Goal: Information Seeking & Learning: Find specific page/section

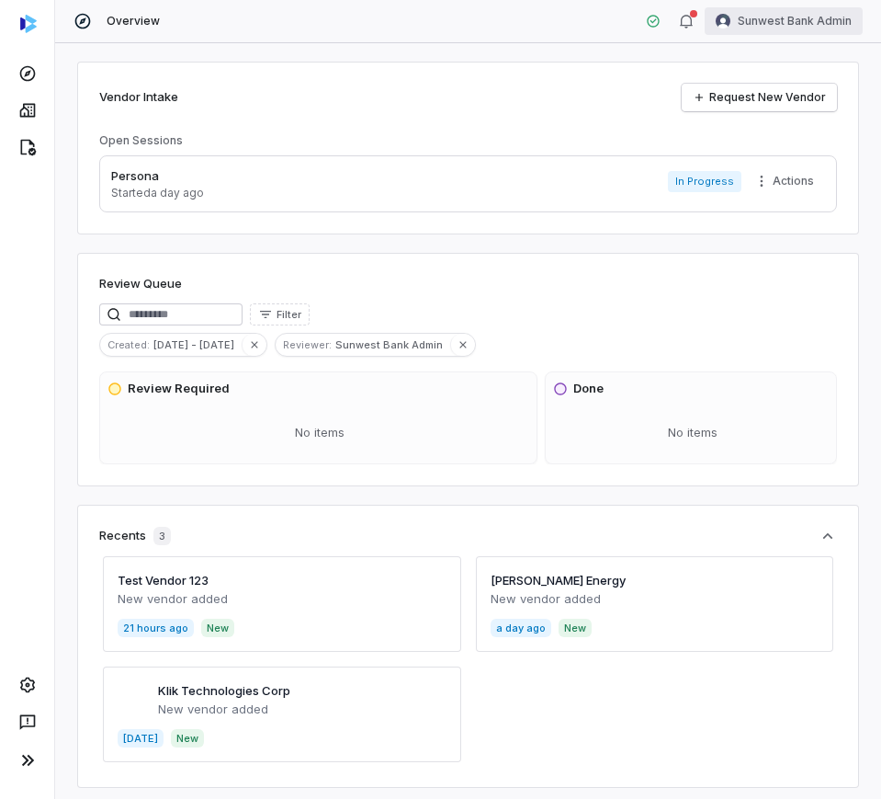
click at [780, 16] on html "Overview Sunwest Bank Admin Vendor Intake Request New Vendor Open Sessions Pers…" at bounding box center [440, 399] width 881 height 799
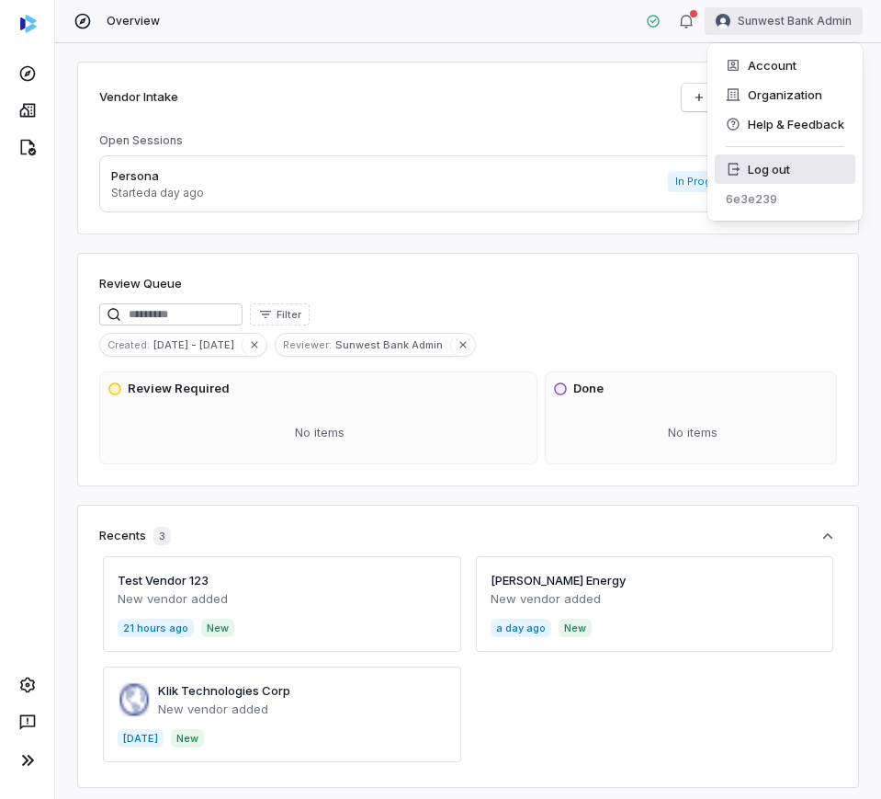
click at [746, 164] on div "Log out" at bounding box center [785, 168] width 141 height 29
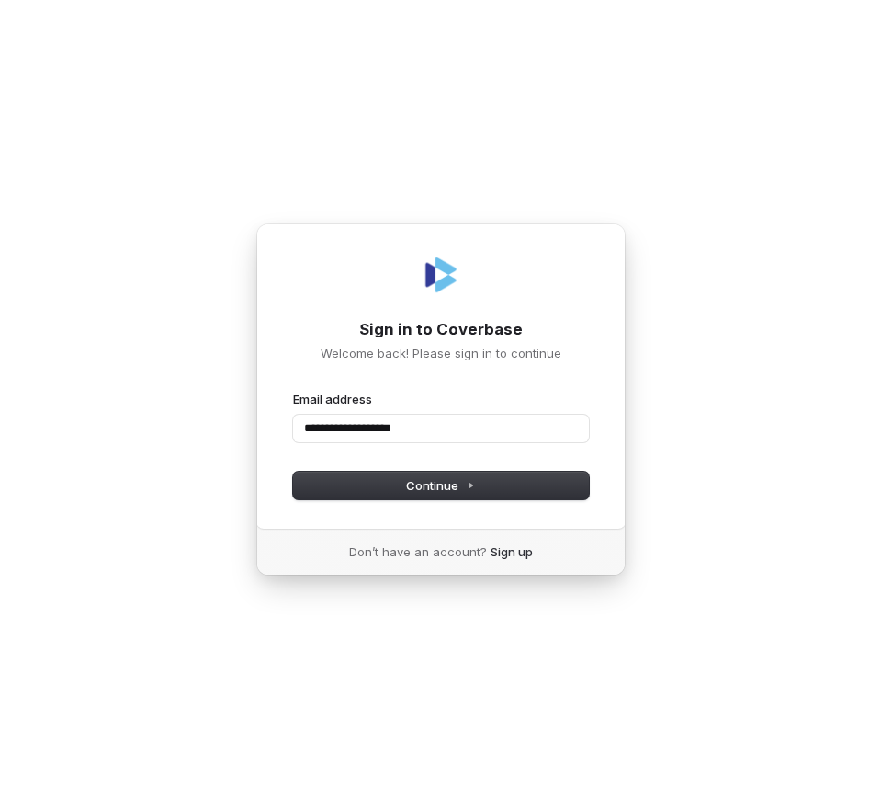
click at [293, 391] on button "submit" at bounding box center [293, 391] width 0 height 0
type input "**********"
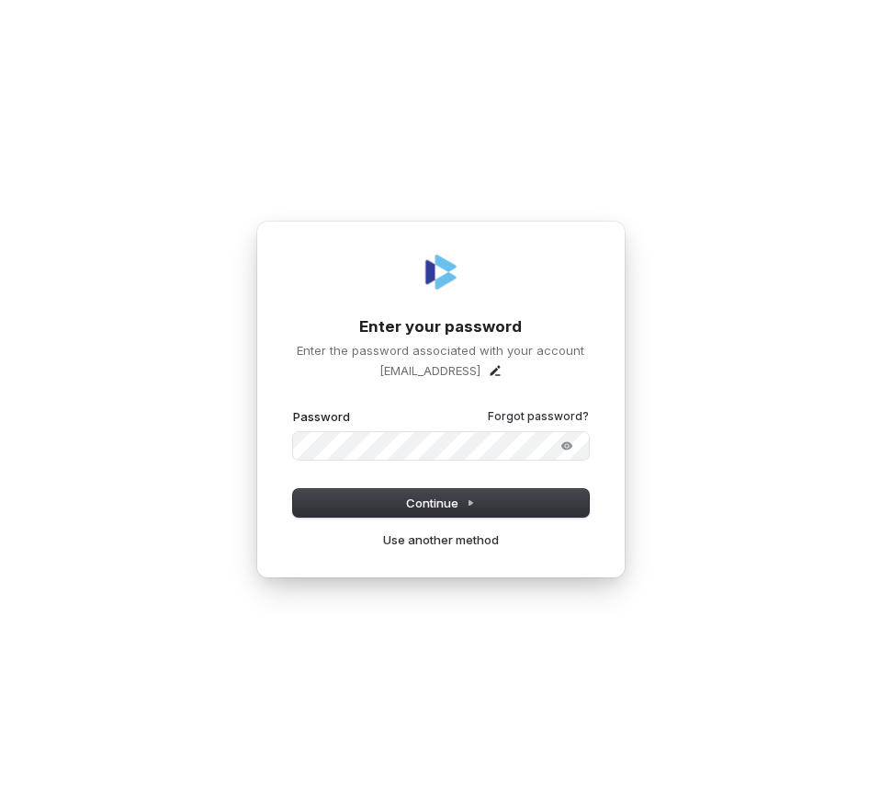
click at [293, 408] on button "submit" at bounding box center [293, 408] width 0 height 0
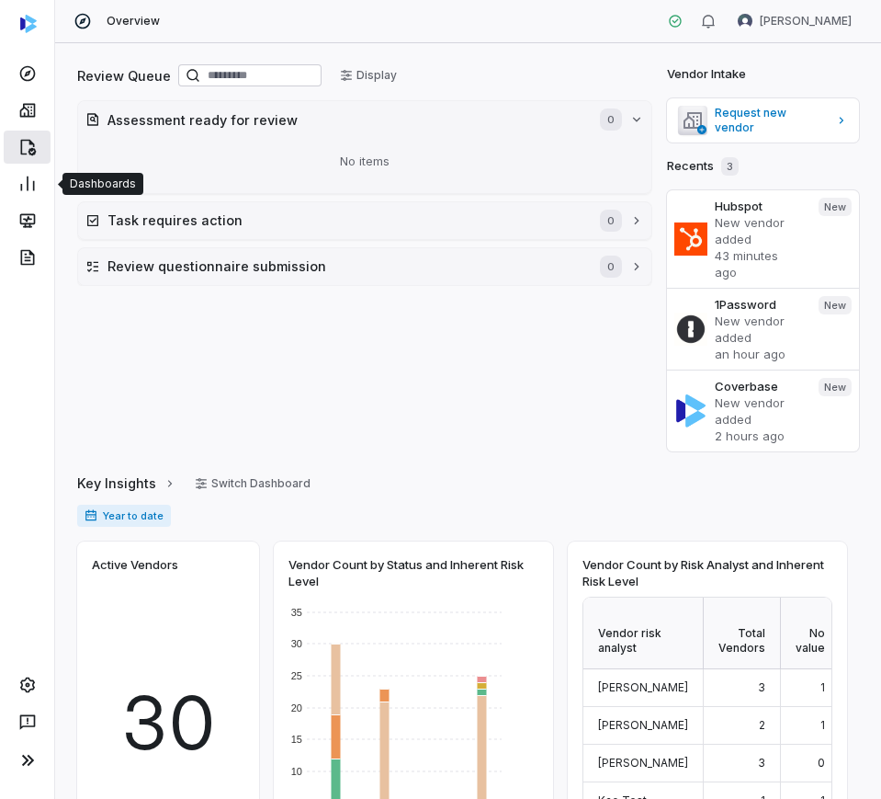
click at [28, 161] on link at bounding box center [27, 146] width 47 height 33
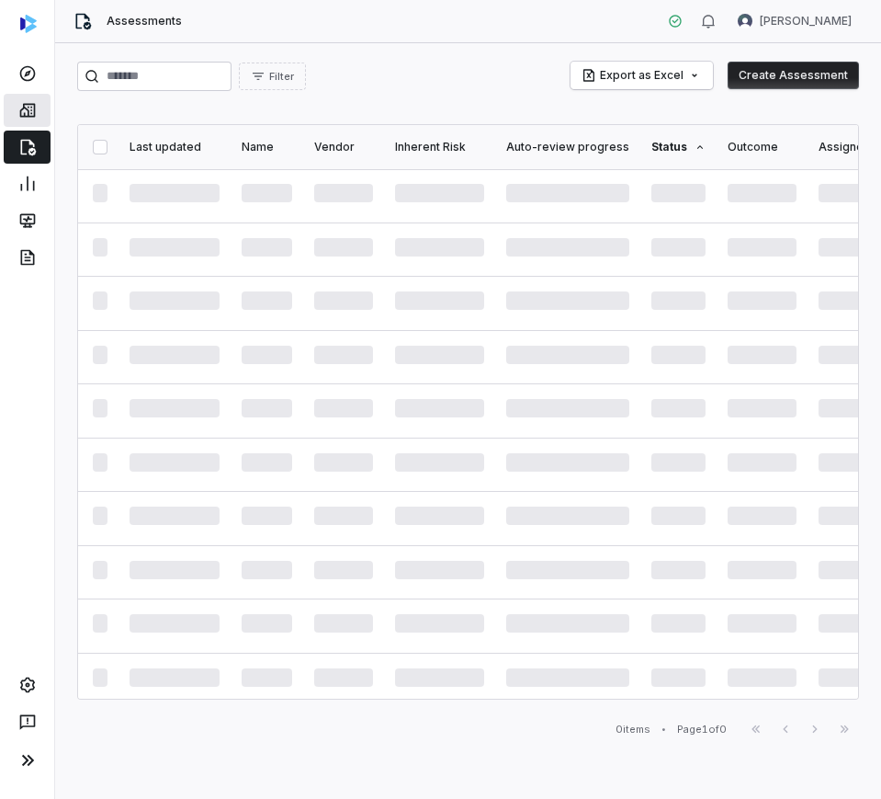
click at [34, 119] on icon at bounding box center [27, 110] width 18 height 18
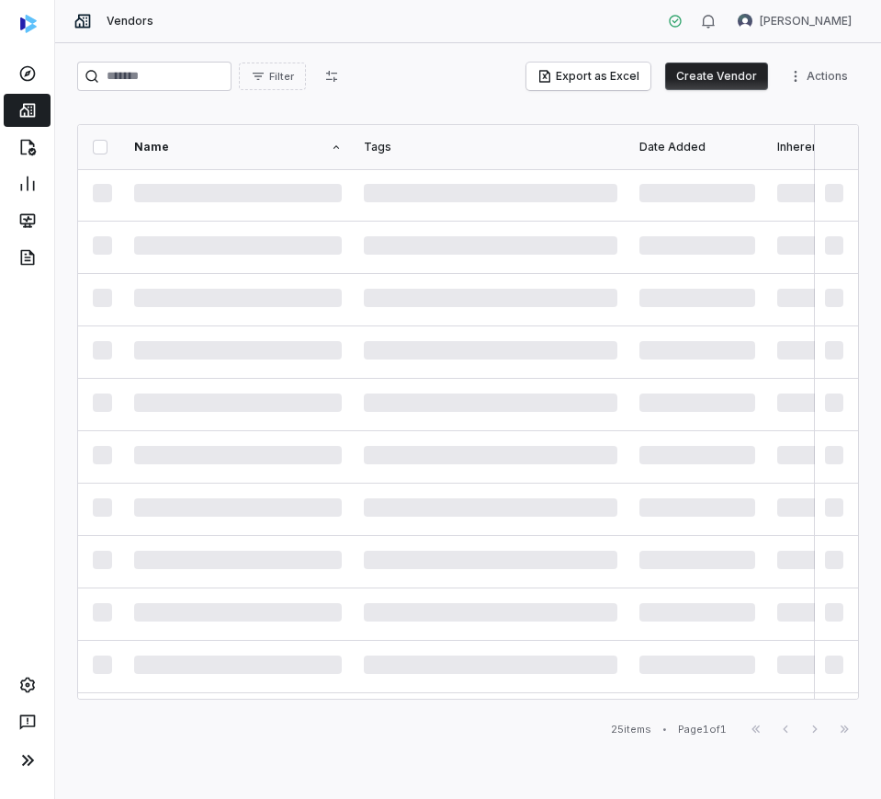
click at [176, 94] on div "Filter Export as Excel Create Vendor Actions" at bounding box center [468, 80] width 782 height 37
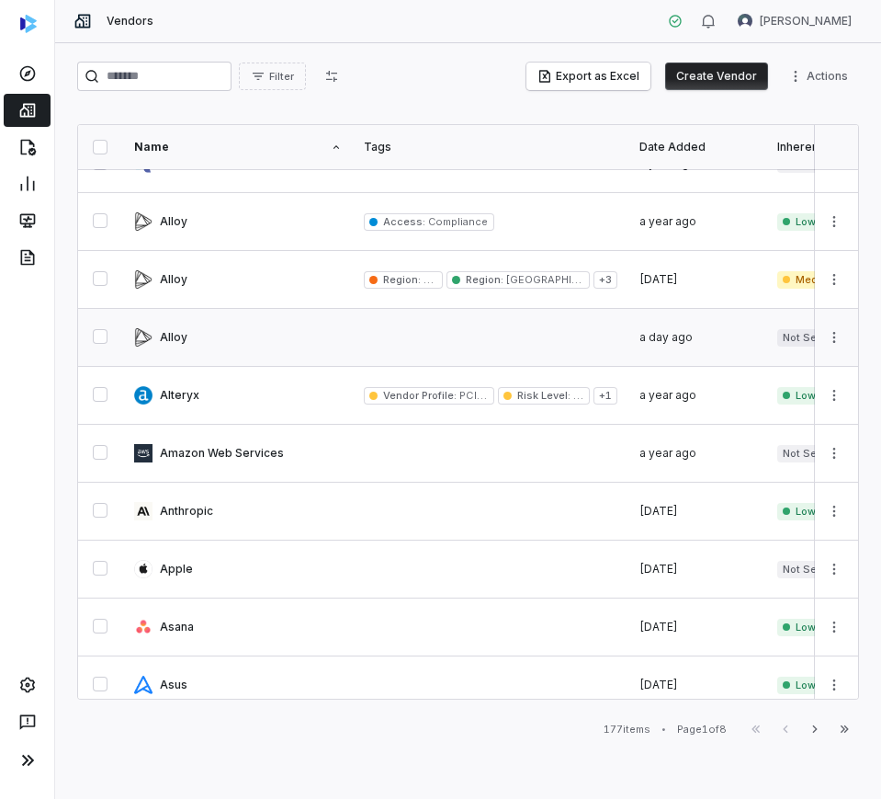
scroll to position [804, 0]
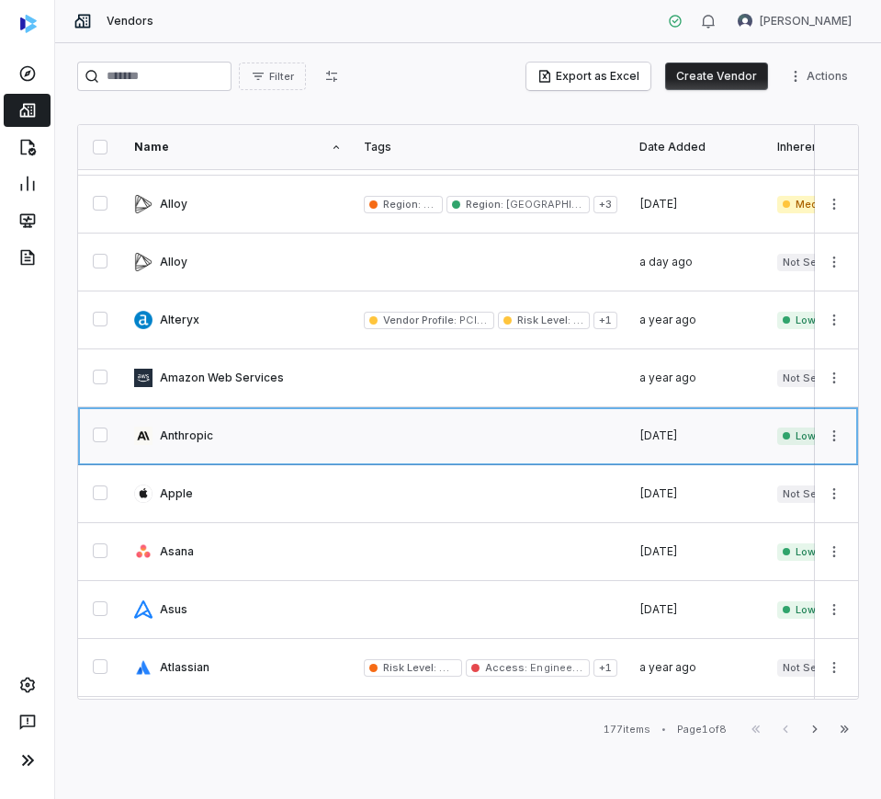
click at [289, 426] on link at bounding box center [238, 435] width 230 height 57
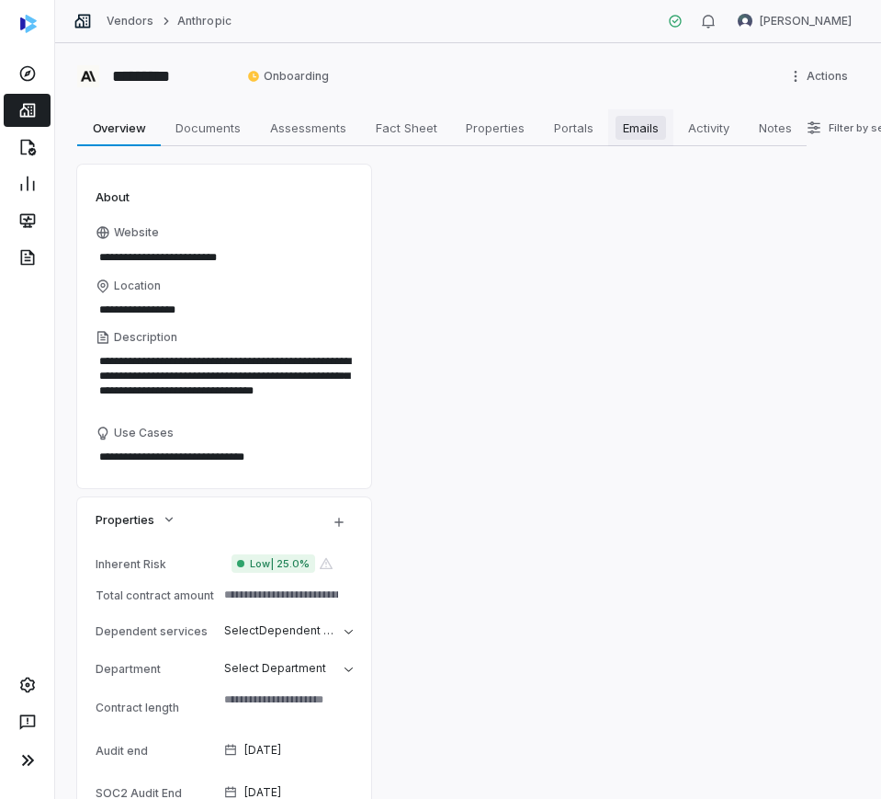
click at [632, 133] on span "Emails" at bounding box center [641, 128] width 51 height 24
type textarea "*"
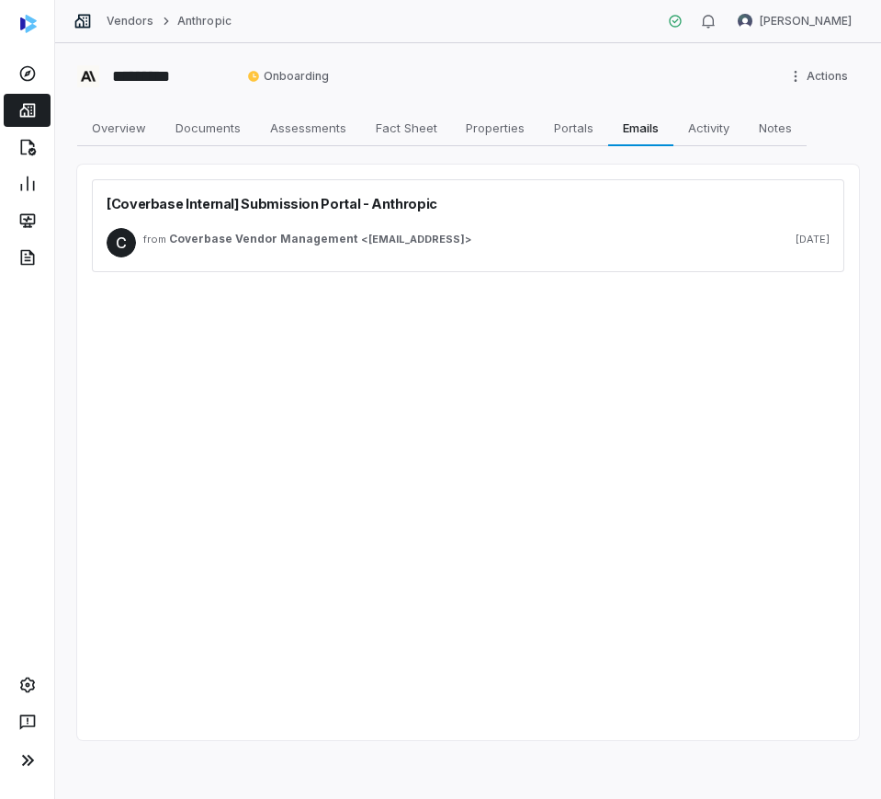
click at [418, 253] on div "from Coverbase Vendor Management < cbvendormanagement@coverbase.ai > 3 months a…" at bounding box center [486, 242] width 686 height 29
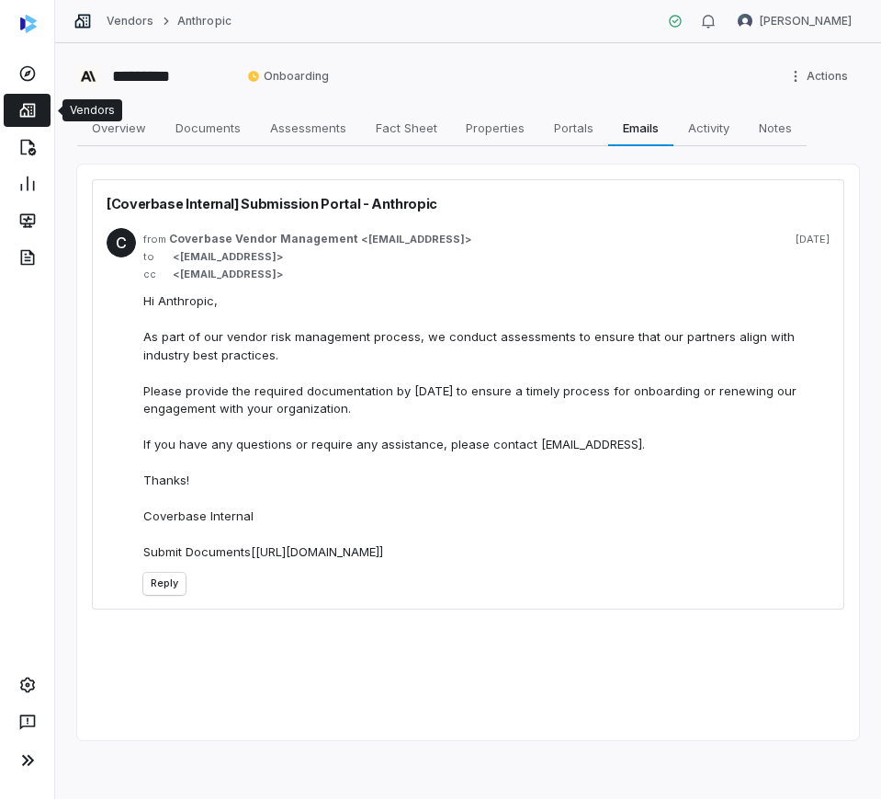
click at [46, 109] on link at bounding box center [27, 110] width 47 height 33
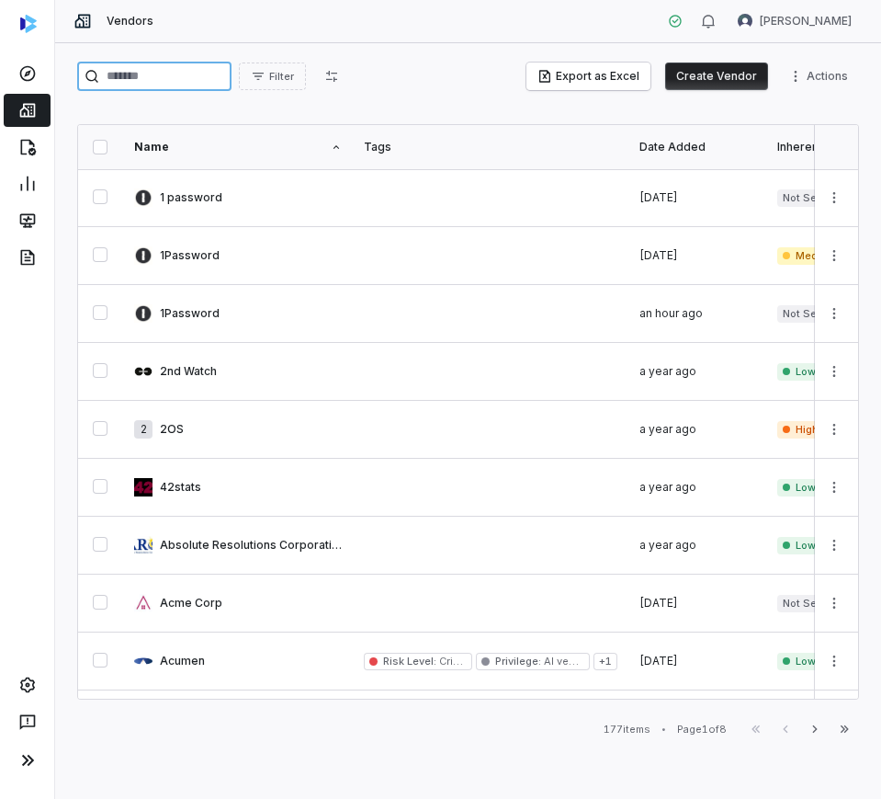
click at [169, 87] on input "search" at bounding box center [154, 76] width 154 height 29
paste input "****"
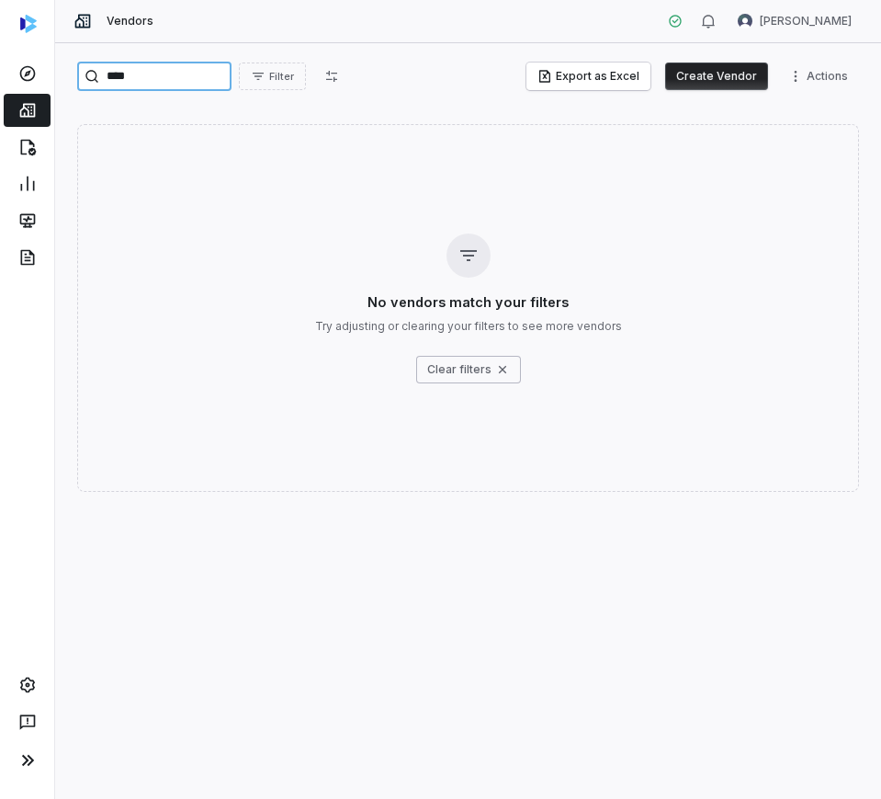
click at [148, 70] on input "****" at bounding box center [154, 76] width 154 height 29
paste input "***"
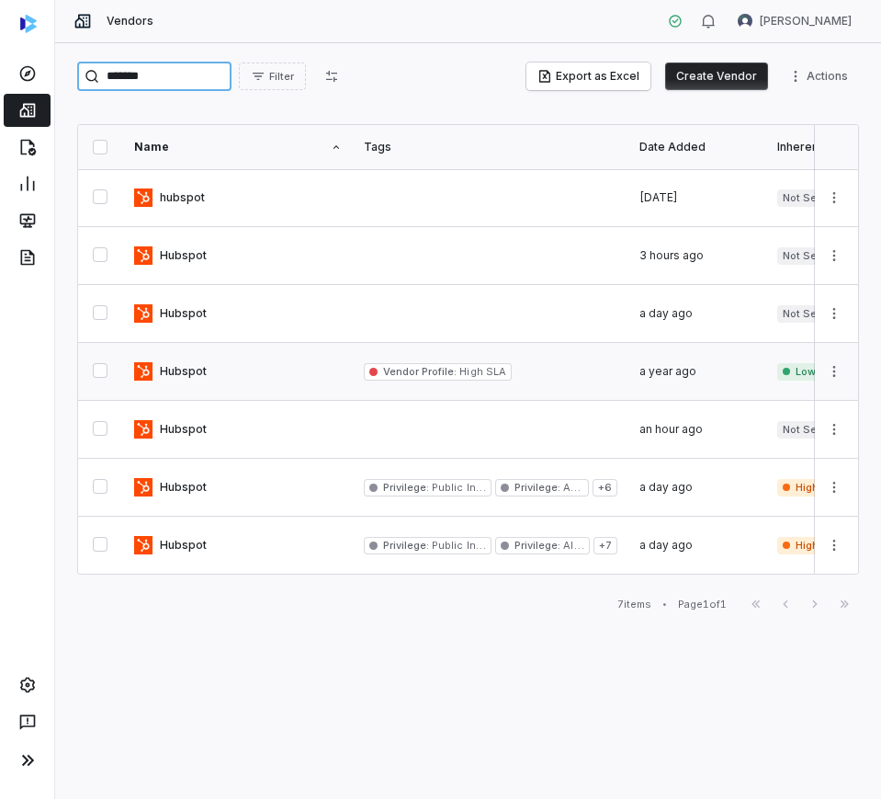
type input "*******"
click at [279, 376] on link at bounding box center [238, 371] width 230 height 57
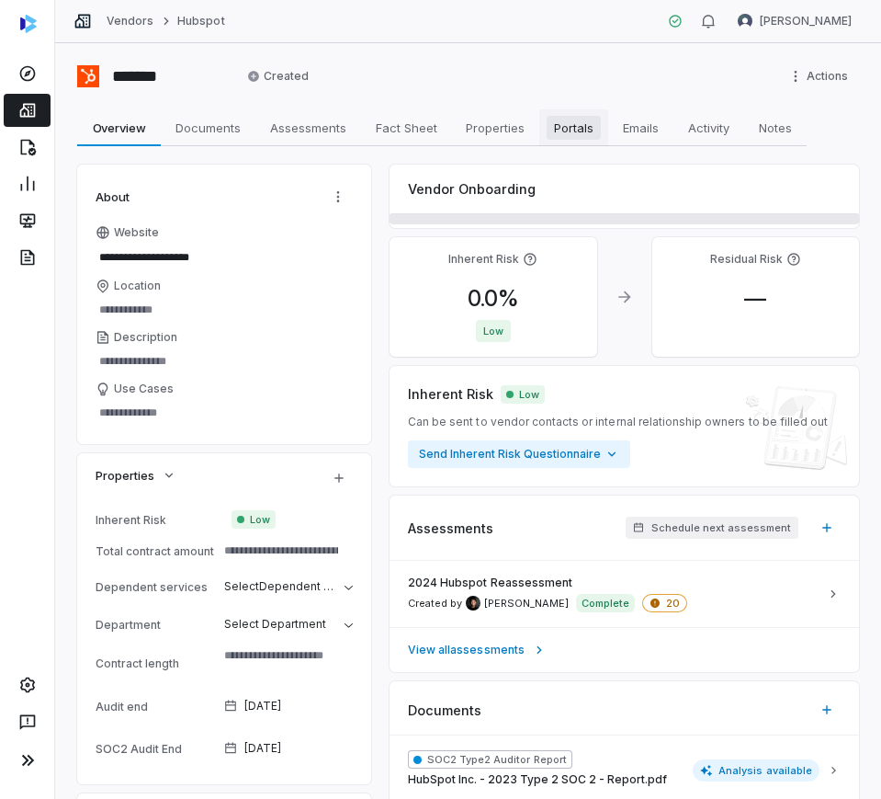
click at [583, 137] on span "Portals" at bounding box center [574, 128] width 54 height 24
type textarea "*"
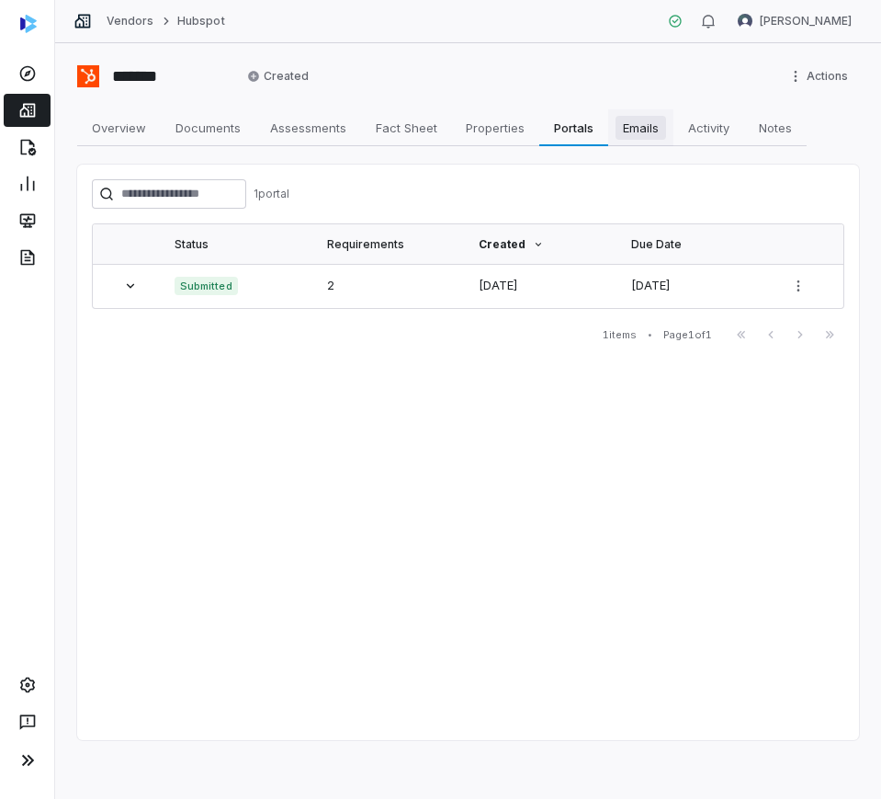
click at [633, 130] on span "Emails" at bounding box center [641, 128] width 51 height 24
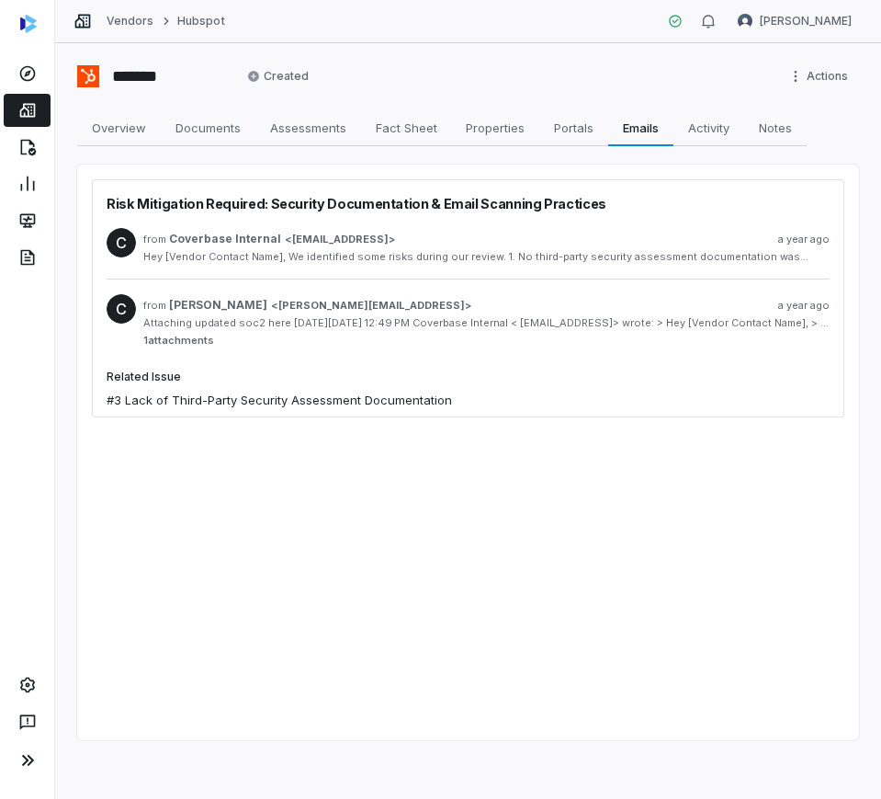
click at [392, 253] on div "Hey [Vendor Contact Name], We identified some risks during our review. 1. No th…" at bounding box center [486, 257] width 686 height 14
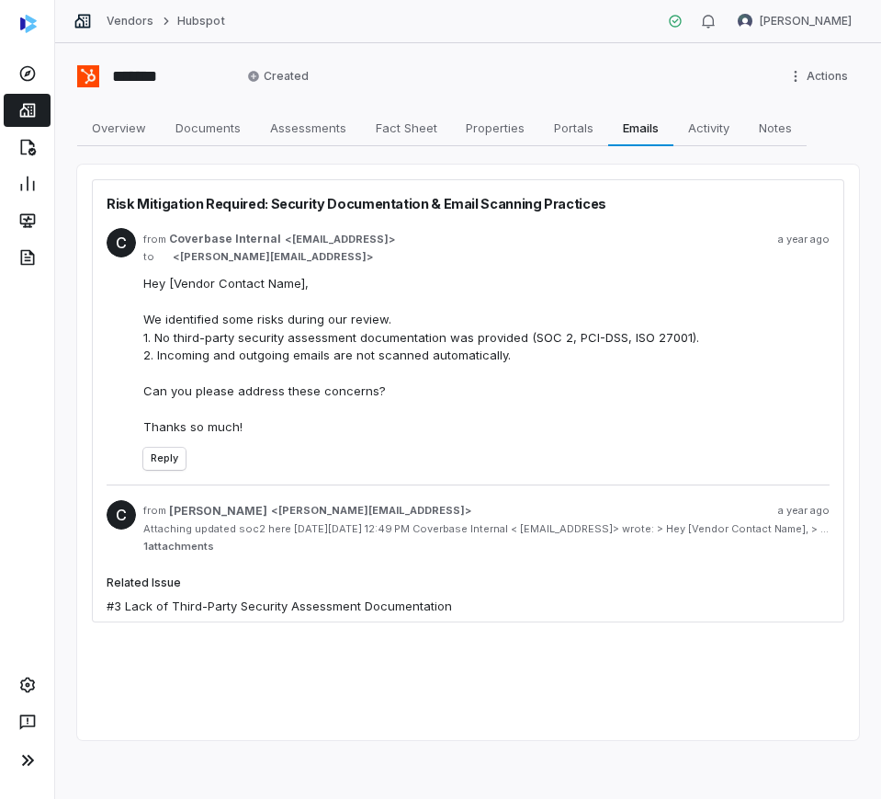
click at [327, 568] on div "C from Clarence Chio < clarence@coverbase.ai > a year ago Attaching updated soc…" at bounding box center [468, 526] width 723 height 83
click at [326, 590] on label "Related Issue" at bounding box center [279, 582] width 345 height 15
click at [329, 616] on div "Related Issue #3 Lack of Third-Party Security Assessment Documentation" at bounding box center [279, 595] width 345 height 40
click at [461, 128] on span "Properties" at bounding box center [496, 128] width 74 height 24
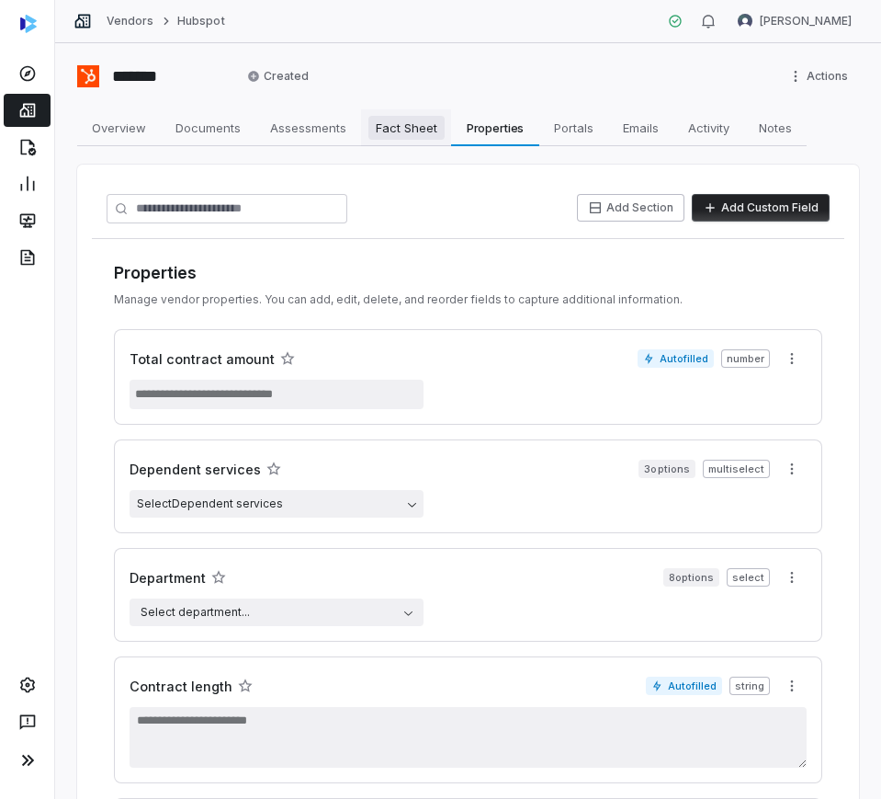
click at [420, 136] on span "Fact Sheet" at bounding box center [406, 128] width 76 height 24
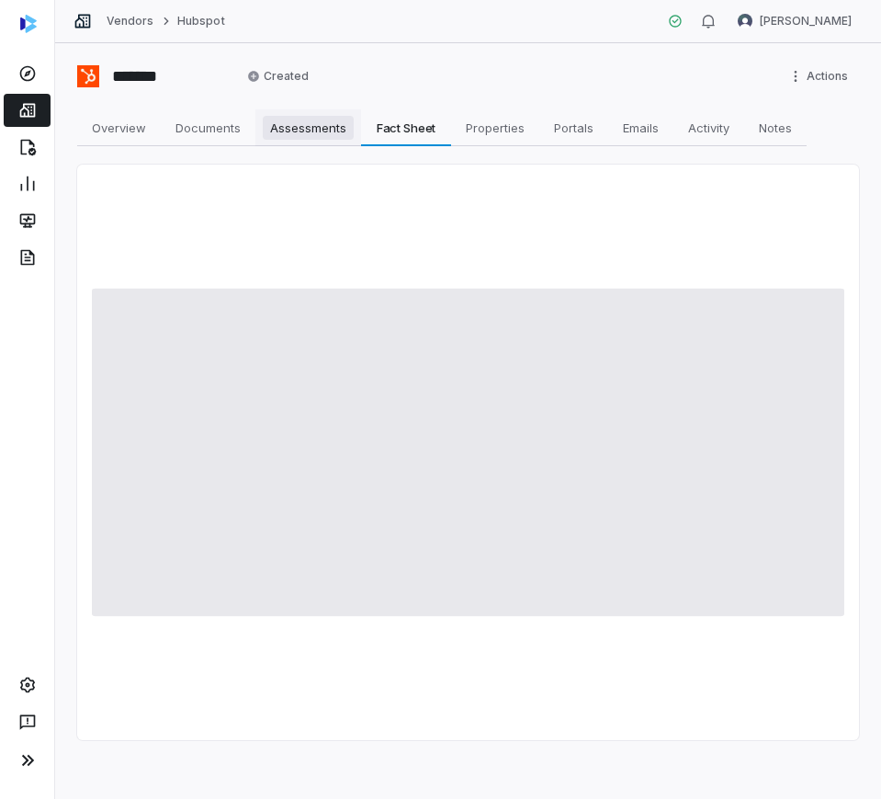
click at [309, 134] on span "Assessments" at bounding box center [308, 128] width 91 height 24
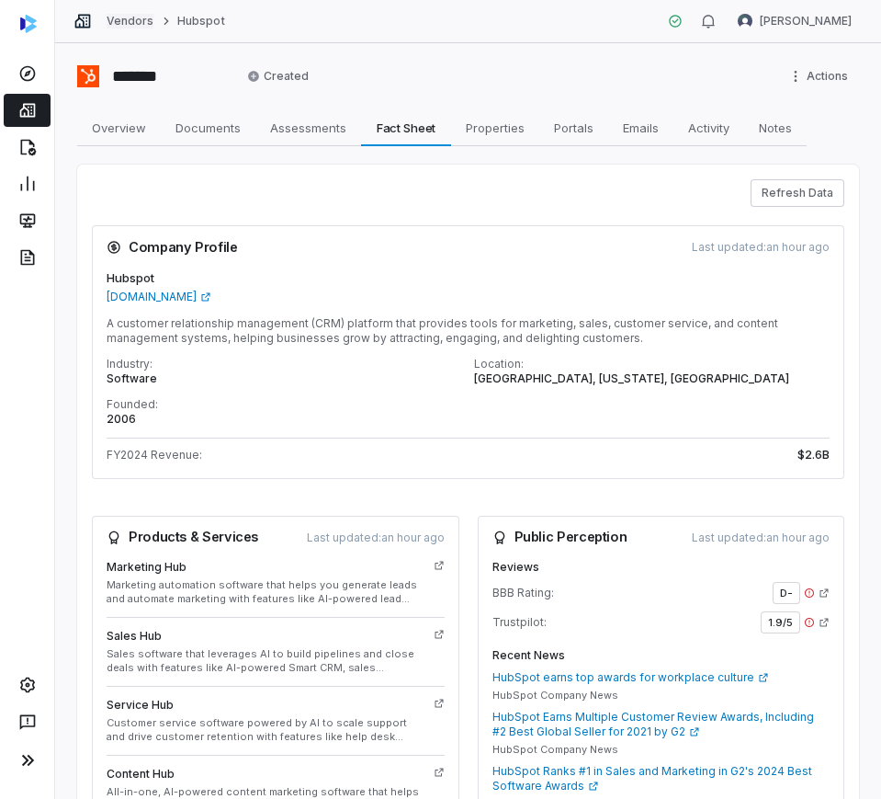
click at [115, 22] on link "Vendors" at bounding box center [130, 21] width 47 height 15
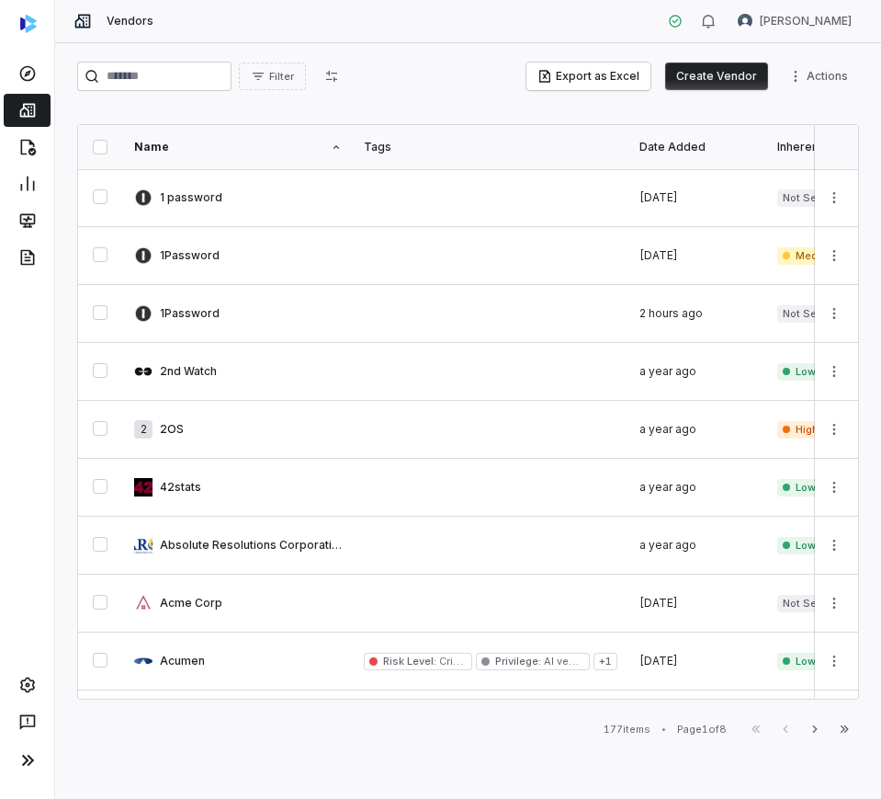
click at [197, 96] on div "Filter Export as Excel Create Vendor Actions" at bounding box center [468, 80] width 782 height 37
click at [171, 79] on input "search" at bounding box center [154, 76] width 154 height 29
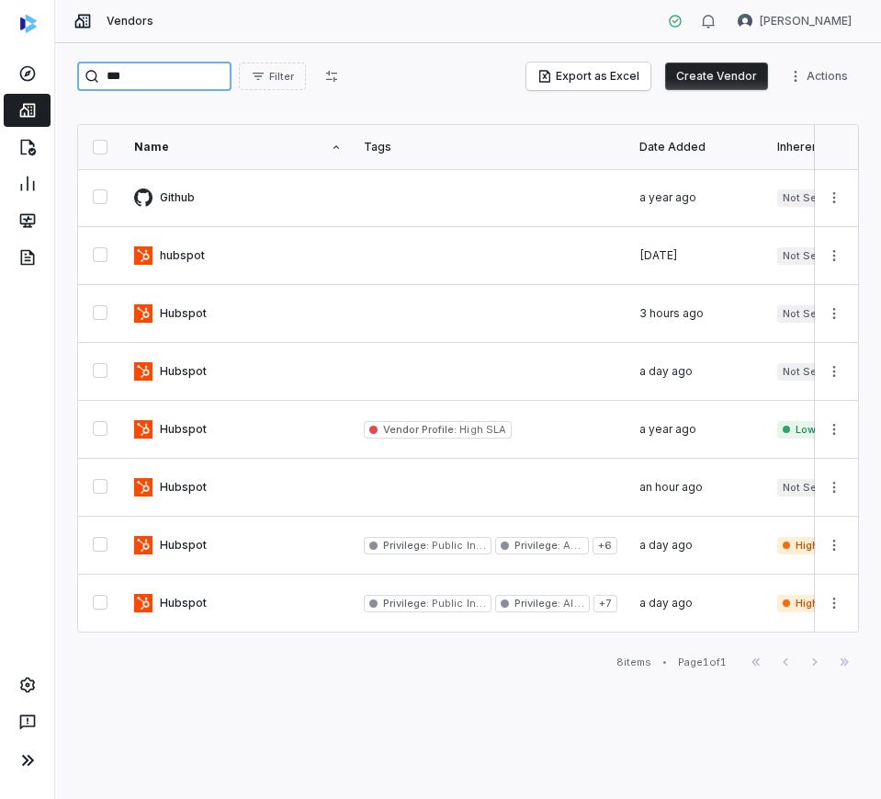
type input "***"
